Goal: Information Seeking & Learning: Learn about a topic

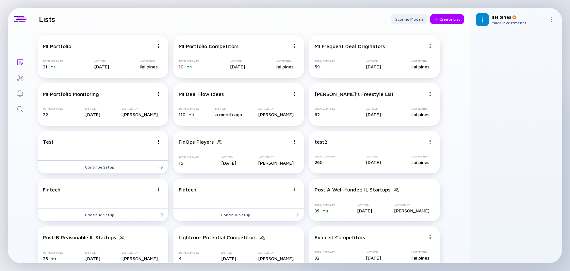
click at [22, 105] on link "Search" at bounding box center [20, 109] width 25 height 16
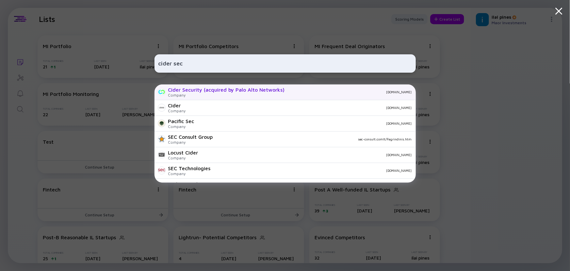
type input "cider sec"
click at [186, 93] on div "Company" at bounding box center [226, 94] width 117 height 5
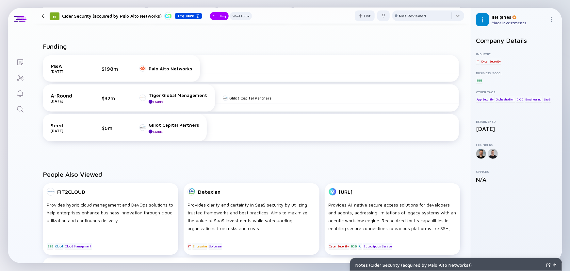
scroll to position [119, 0]
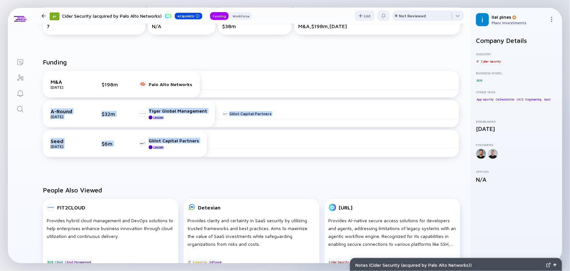
drag, startPoint x: 255, startPoint y: 71, endPoint x: 261, endPoint y: 174, distance: 102.8
click at [261, 174] on div "Funding M&A [DATE] $198m Palo Alto Networks A-Round [DATE] $32m Tiger Global Ma…" at bounding box center [251, 112] width 439 height 128
drag, startPoint x: 261, startPoint y: 174, endPoint x: 271, endPoint y: 74, distance: 100.2
click at [271, 74] on div "Funding M&A [DATE] $198m Palo Alto Networks A-Round [DATE] $32m Tiger Global Ma…" at bounding box center [251, 112] width 439 height 128
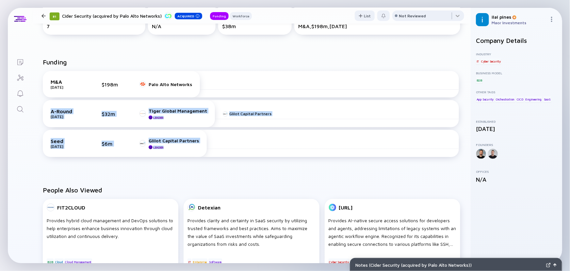
click at [271, 74] on div "M&A [DATE] $198m Palo Alto Networks" at bounding box center [251, 84] width 416 height 26
drag, startPoint x: 271, startPoint y: 72, endPoint x: 268, endPoint y: 173, distance: 100.7
click at [268, 173] on div "Funding M&A [DATE] $198m Palo Alto Networks A-Round [DATE] $32m Tiger Global Ma…" at bounding box center [251, 112] width 439 height 128
drag, startPoint x: 304, startPoint y: 61, endPoint x: 292, endPoint y: 148, distance: 87.1
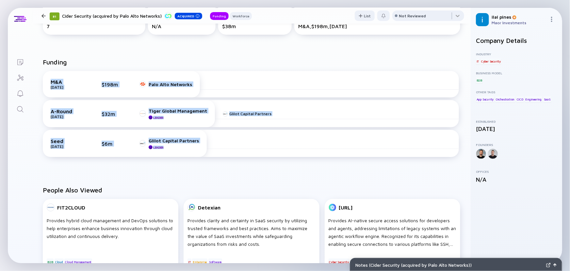
click at [292, 148] on div "Funding M&A [DATE] $198m Palo Alto Networks A-Round [DATE] $32m Tiger Global Ma…" at bounding box center [252, 111] width 418 height 107
click at [292, 151] on div "Seed [DATE] $6m Glilot Capital Partners Leader" at bounding box center [251, 143] width 416 height 27
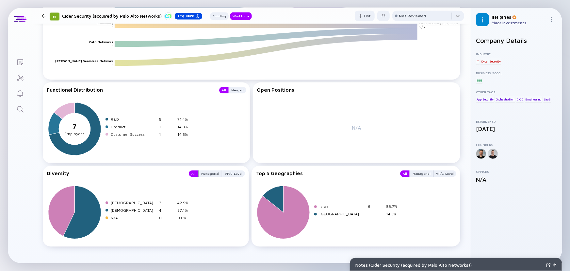
scroll to position [708, 0]
